Goal: Task Accomplishment & Management: Use online tool/utility

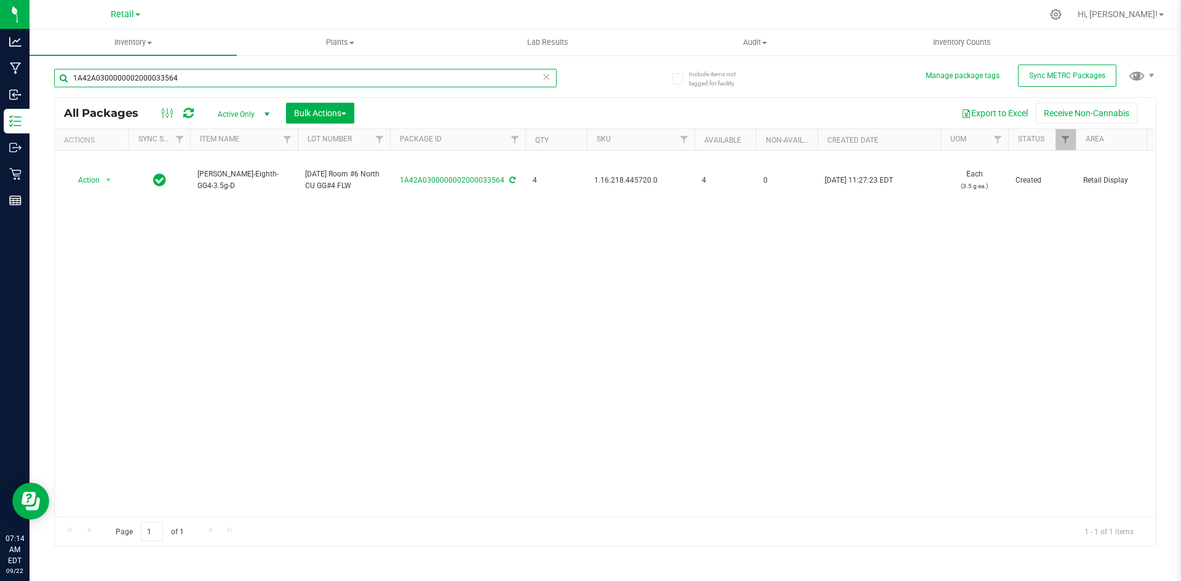
click at [324, 73] on input "1A42A0300000002000033564" at bounding box center [305, 78] width 503 height 18
click at [198, 77] on input "1A42A0300000002000032782" at bounding box center [305, 78] width 503 height 18
type input "1A42A0300000002000032797"
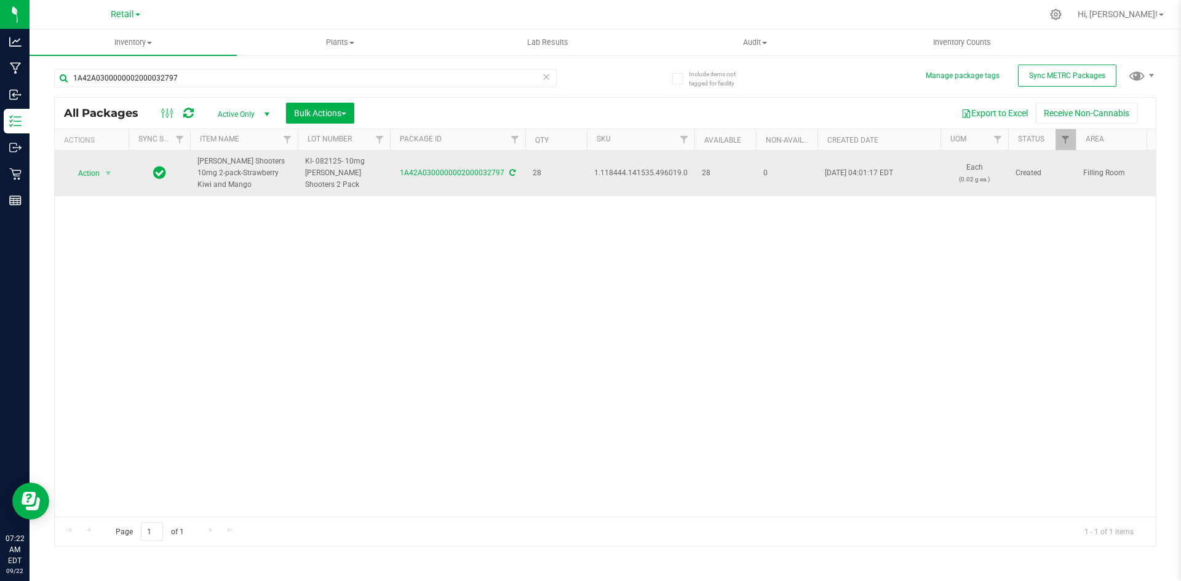
click at [624, 170] on span "1.118444.141535.496019.0" at bounding box center [640, 173] width 93 height 12
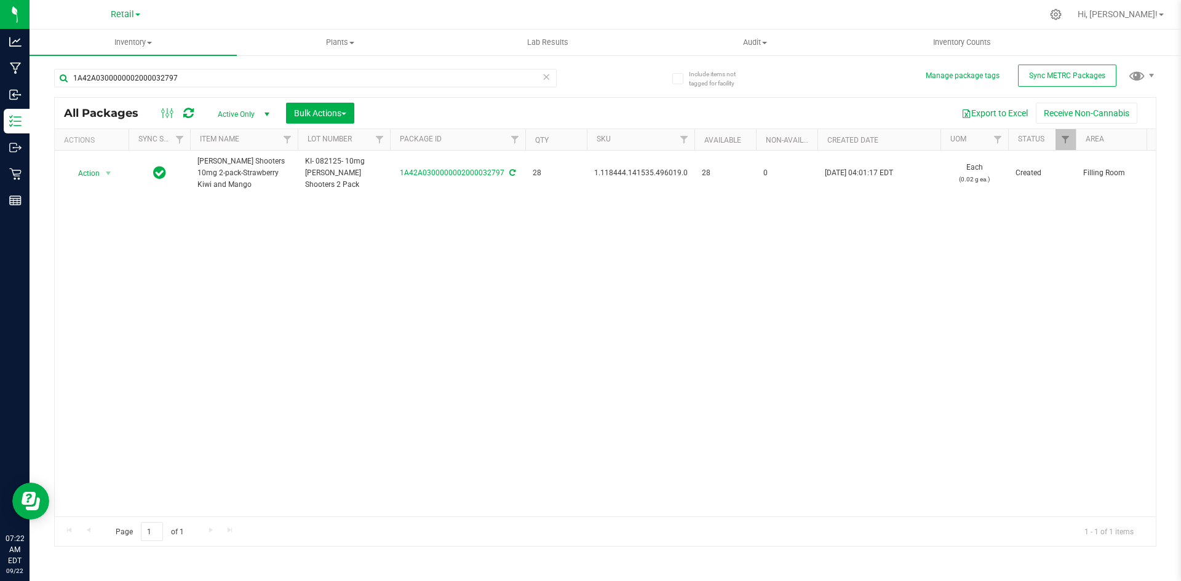
copy span "1.118444.141535.496019.0"
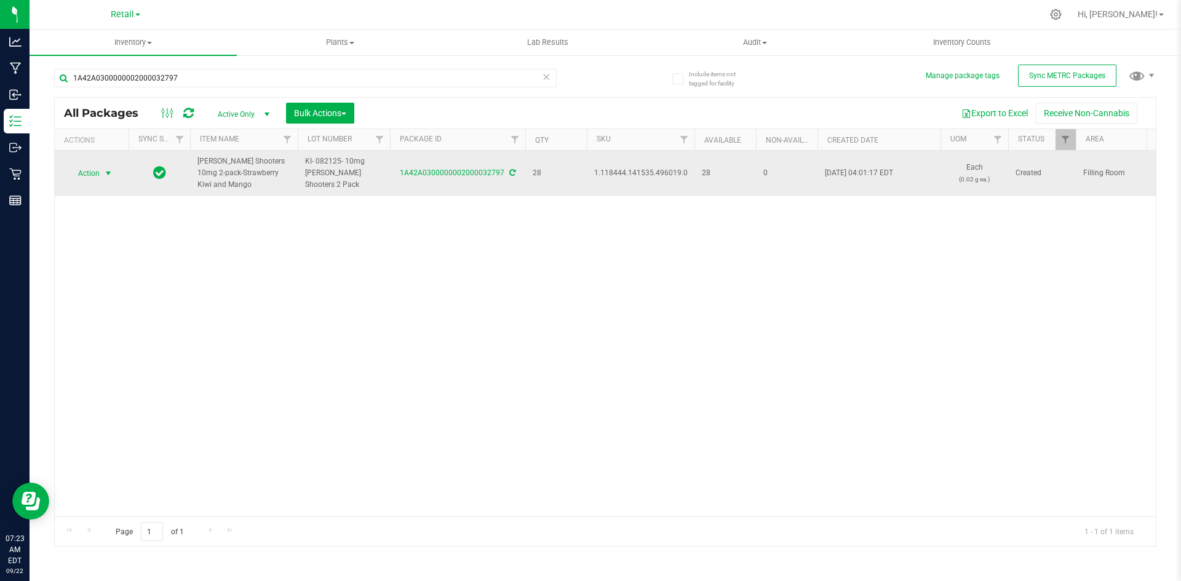
click at [79, 181] on span "Action" at bounding box center [83, 173] width 33 height 17
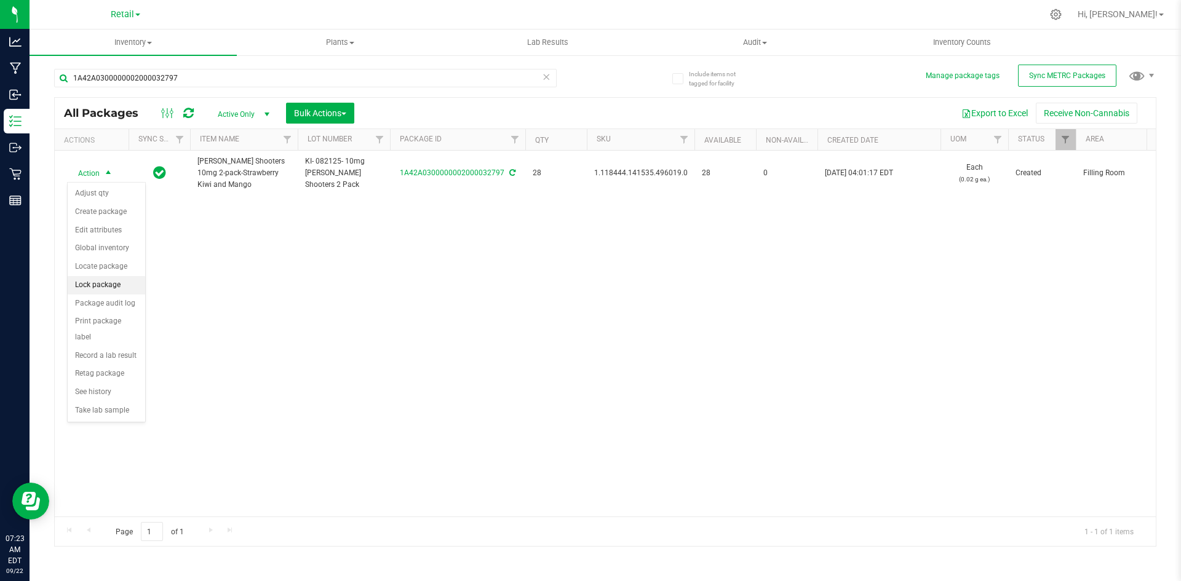
click at [113, 280] on li "Lock package" at bounding box center [107, 285] width 78 height 18
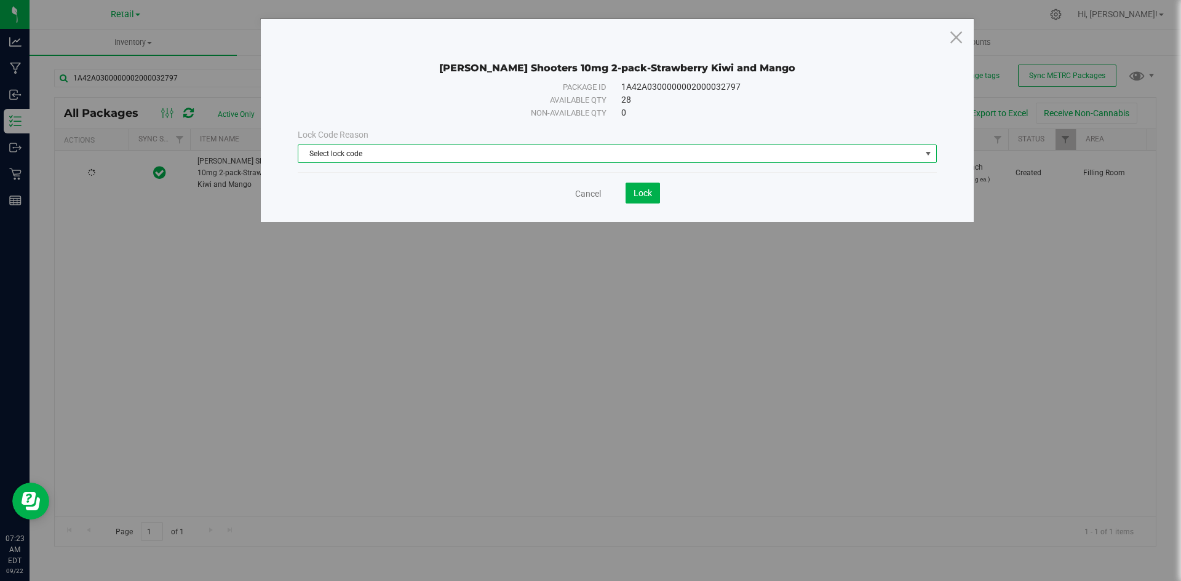
click at [581, 147] on span "Select lock code" at bounding box center [609, 153] width 622 height 17
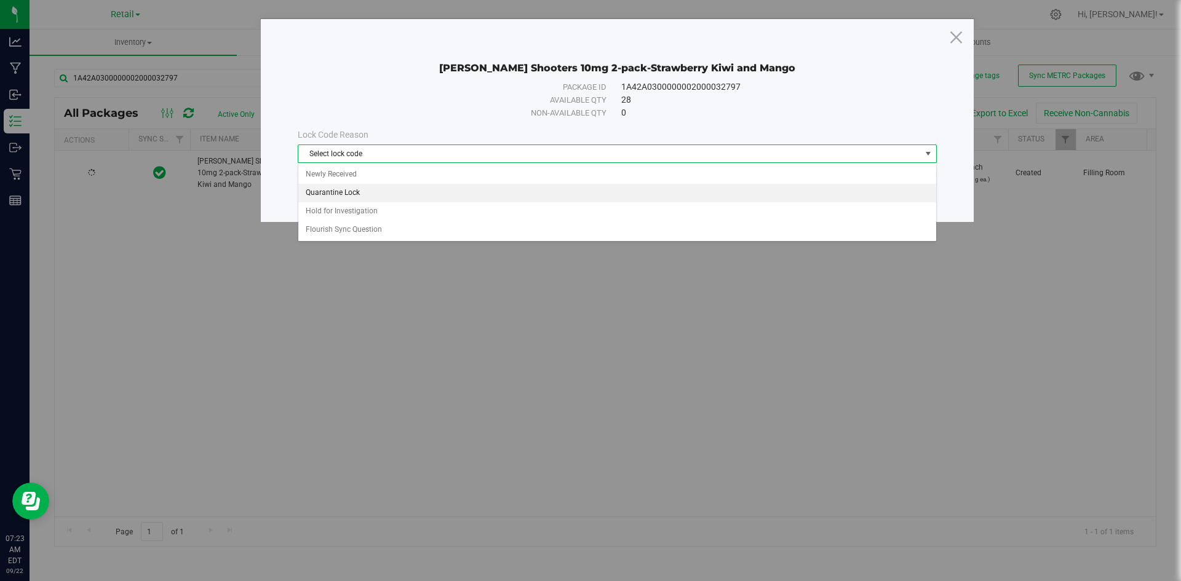
click at [424, 186] on li "Quarantine Lock" at bounding box center [617, 193] width 638 height 18
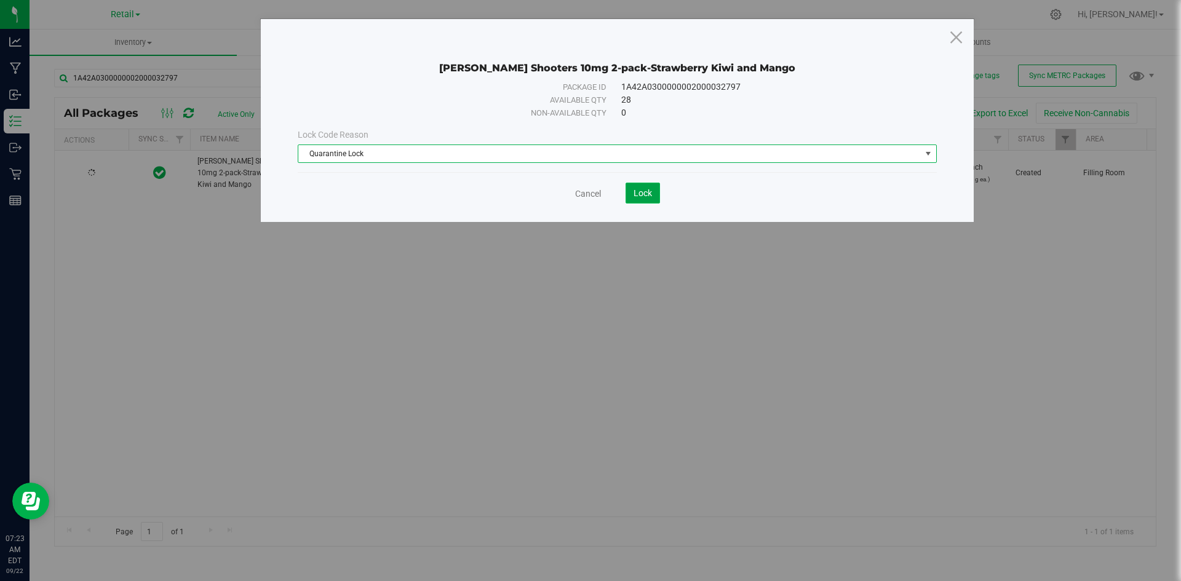
click at [652, 196] on button "Lock" at bounding box center [643, 193] width 34 height 21
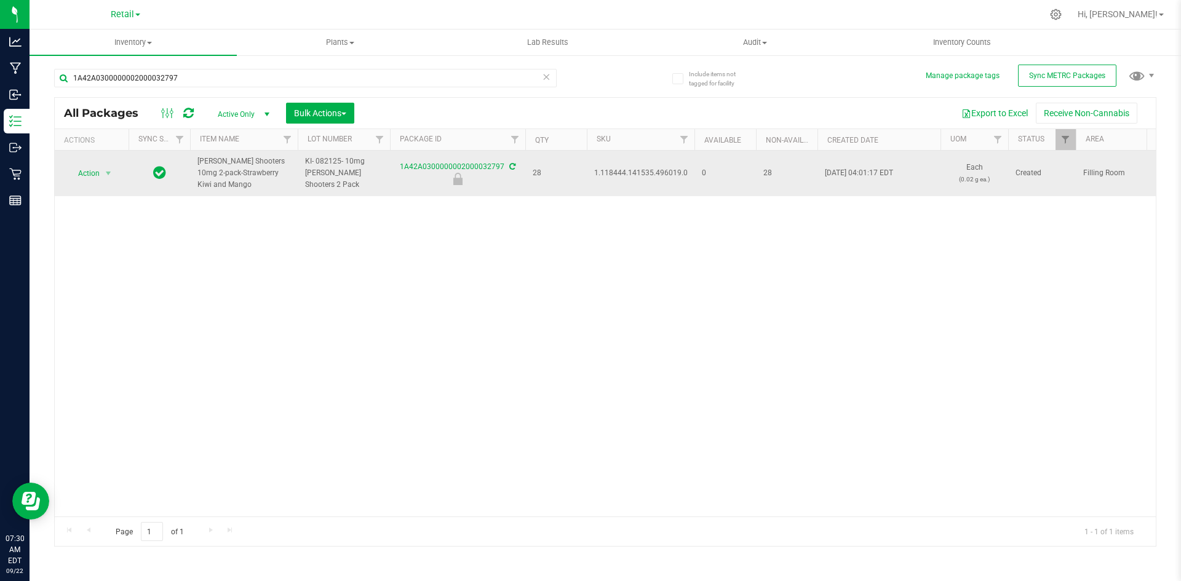
click at [693, 180] on td "1.118444.141535.496019.0" at bounding box center [641, 174] width 108 height 46
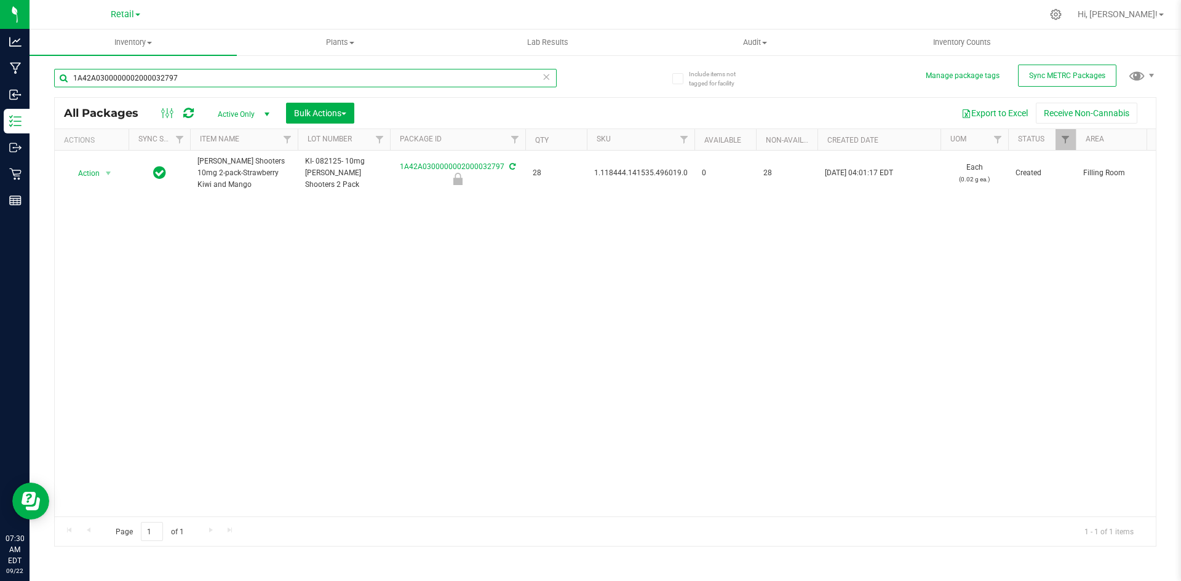
click at [211, 74] on input "1A42A0300000002000032797" at bounding box center [305, 78] width 503 height 18
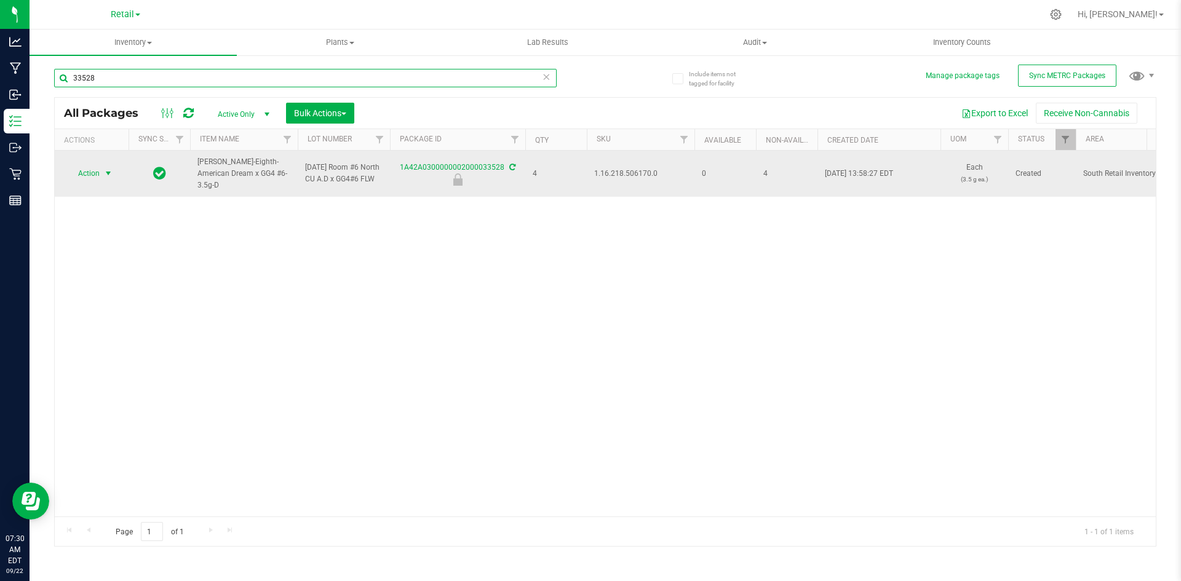
type input "33528"
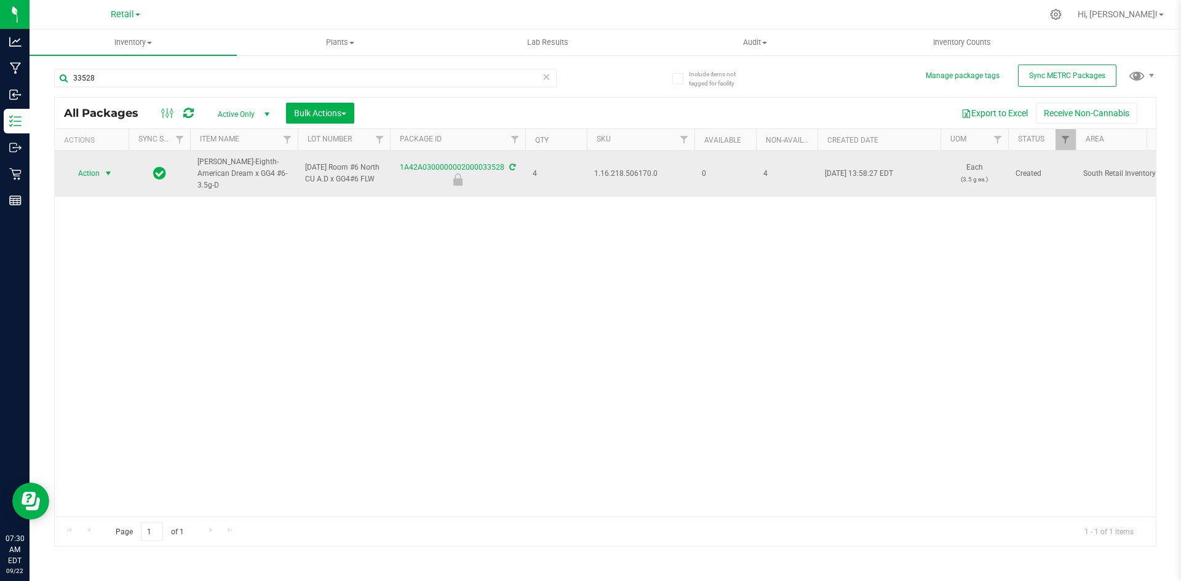
click at [97, 175] on span "Action" at bounding box center [83, 173] width 33 height 17
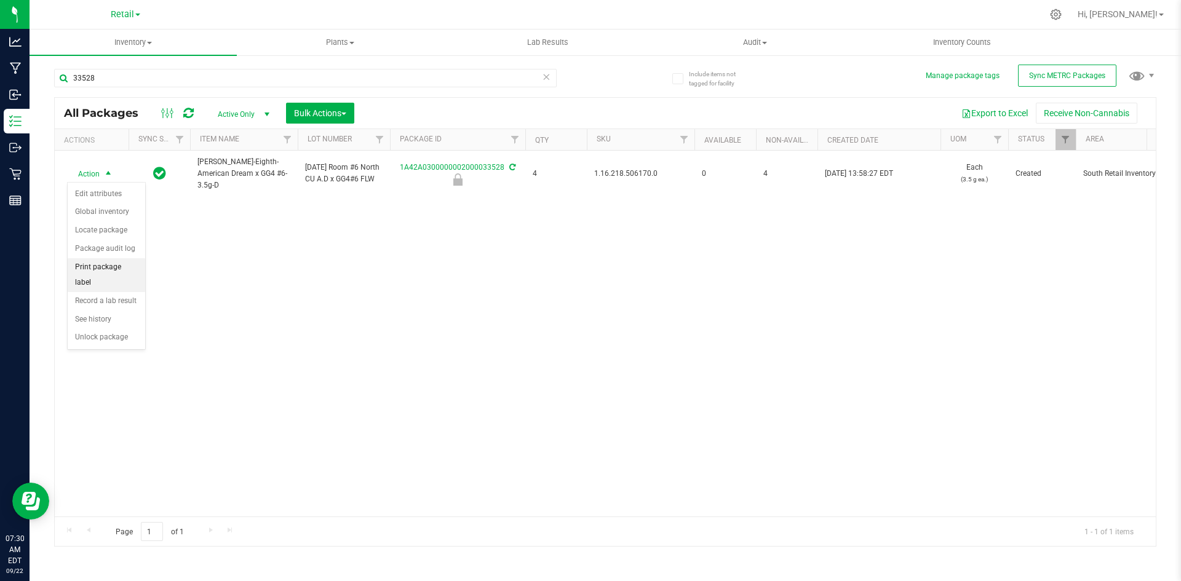
click at [99, 266] on li "Print package label" at bounding box center [107, 275] width 78 height 34
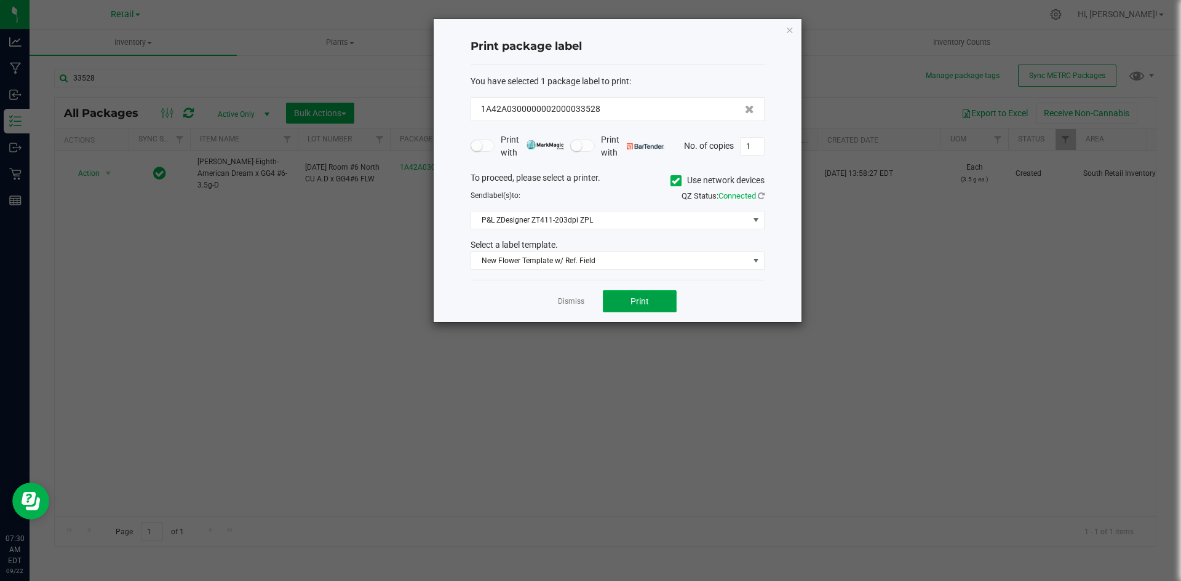
click at [630, 302] on button "Print" at bounding box center [640, 301] width 74 height 22
click at [784, 29] on div "Print package label You have selected 1 package label to print : 1A42A030000000…" at bounding box center [618, 170] width 368 height 303
click at [789, 26] on icon "button" at bounding box center [789, 29] width 9 height 15
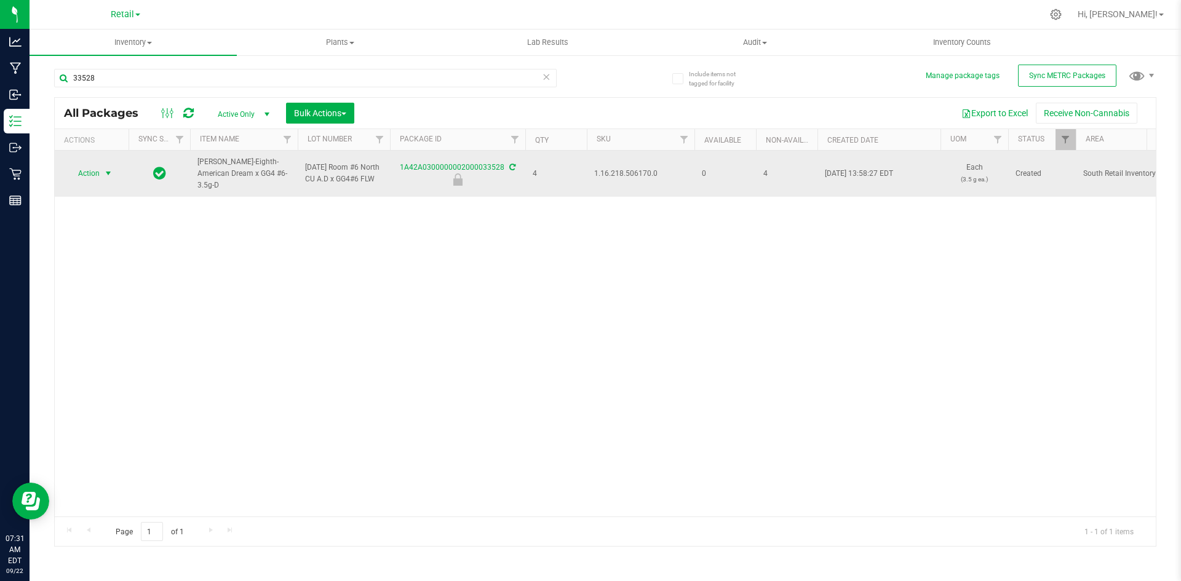
click at [76, 174] on span "Action" at bounding box center [83, 173] width 33 height 17
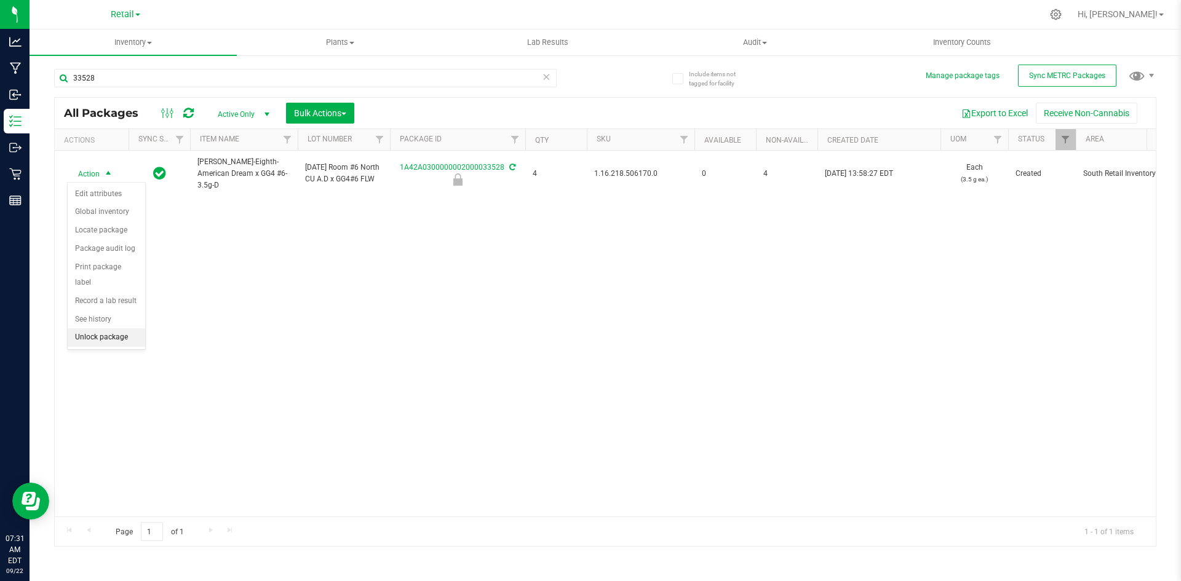
click at [115, 328] on li "Unlock package" at bounding box center [107, 337] width 78 height 18
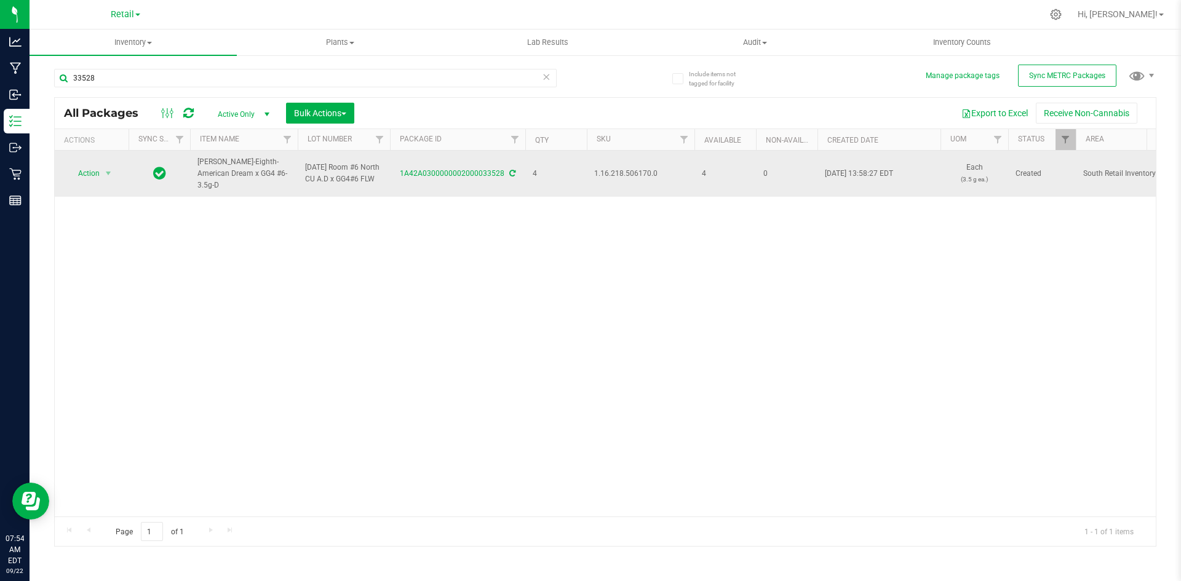
click at [524, 184] on td "1A42A0300000002000033528" at bounding box center [457, 174] width 135 height 46
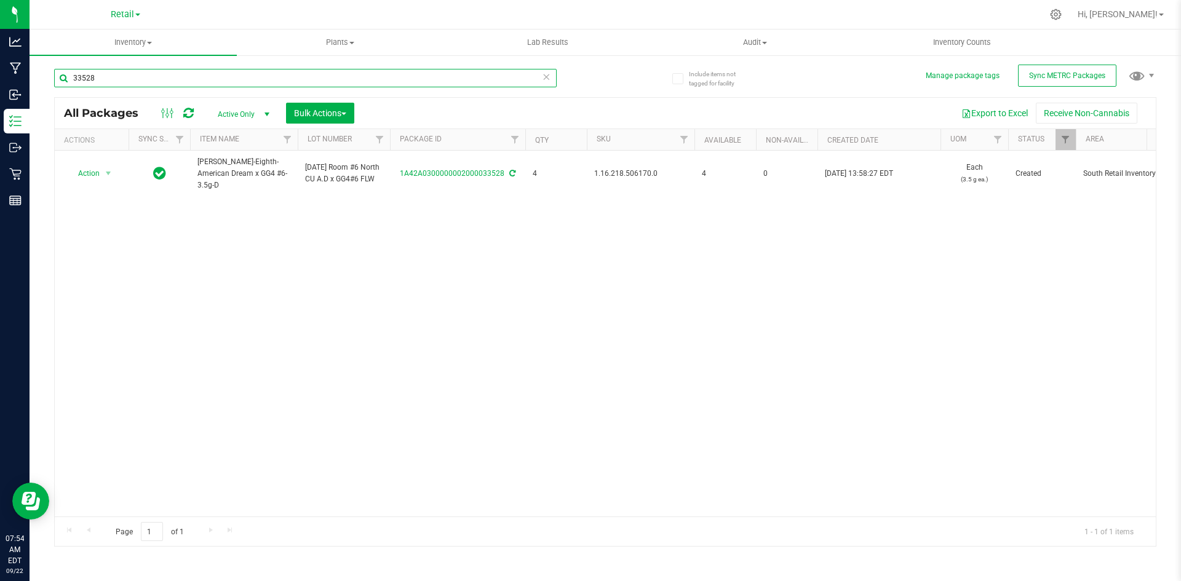
click at [106, 84] on input "33528" at bounding box center [305, 78] width 503 height 18
type input "1A42A0300000002000032782"
